Goal: Entertainment & Leisure: Consume media (video, audio)

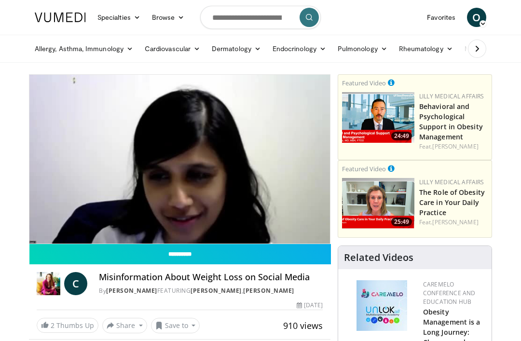
click at [383, 3] on nav "Specialties Adult & Family Medicine Allergy, Asthma, Immunology Anesthesiology …" at bounding box center [260, 17] width 463 height 35
